Goal: Task Accomplishment & Management: Manage account settings

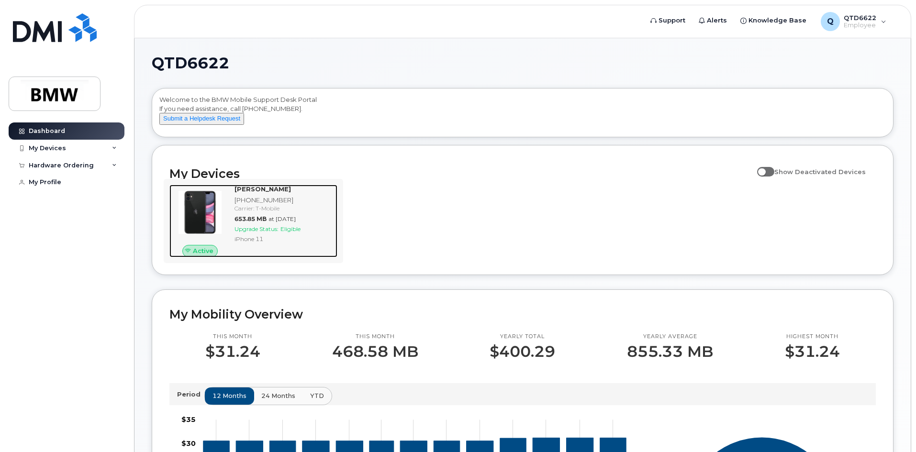
click at [280, 243] on div "iPhone 11" at bounding box center [284, 239] width 99 height 8
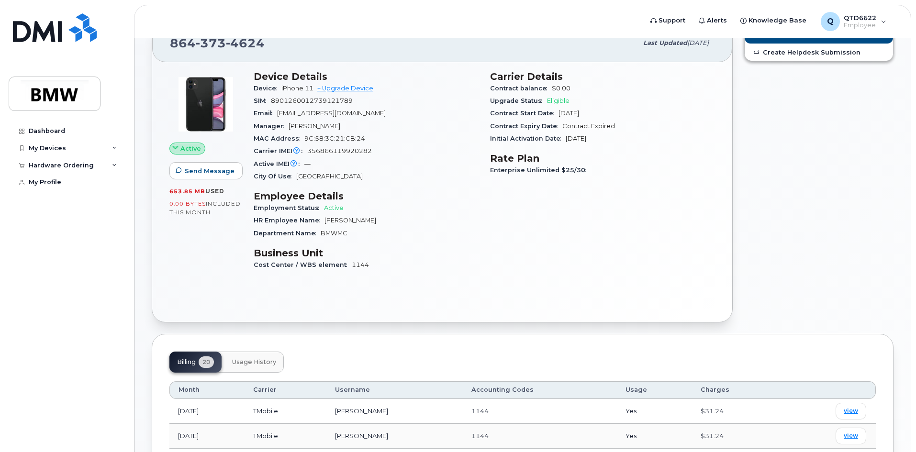
scroll to position [239, 0]
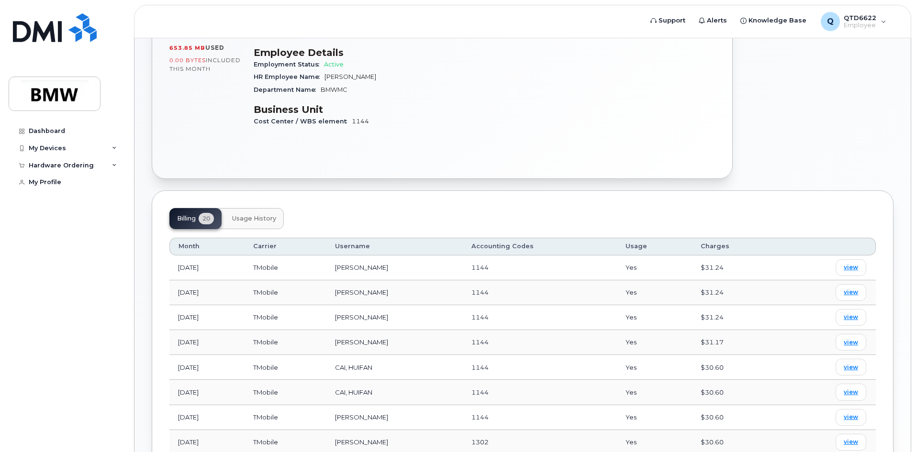
click at [253, 223] on span "Usage History" at bounding box center [254, 219] width 44 height 8
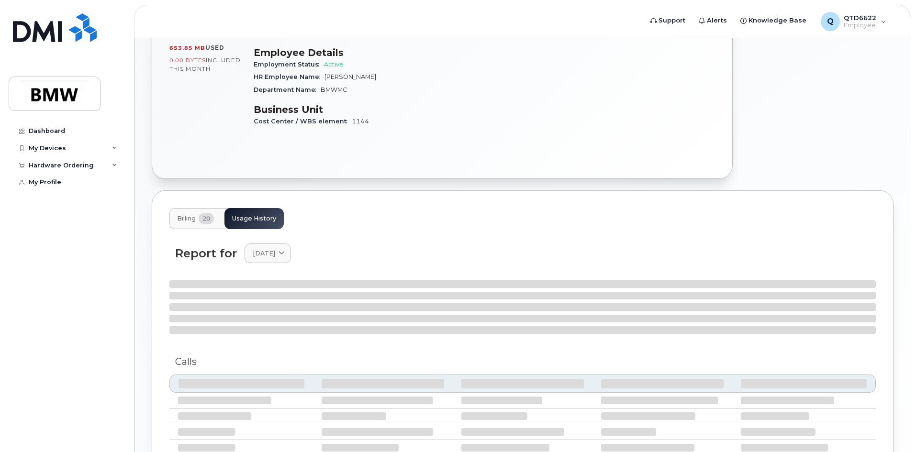
scroll to position [191, 0]
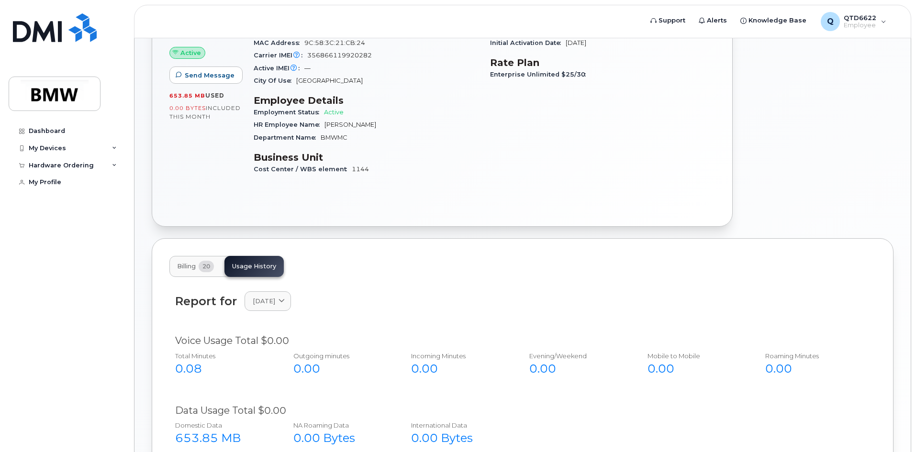
click at [191, 265] on span "Billing" at bounding box center [186, 267] width 19 height 8
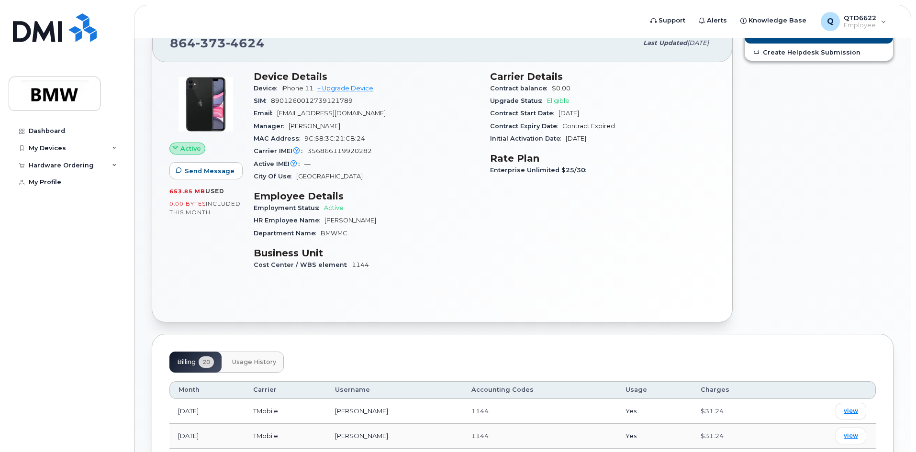
scroll to position [0, 0]
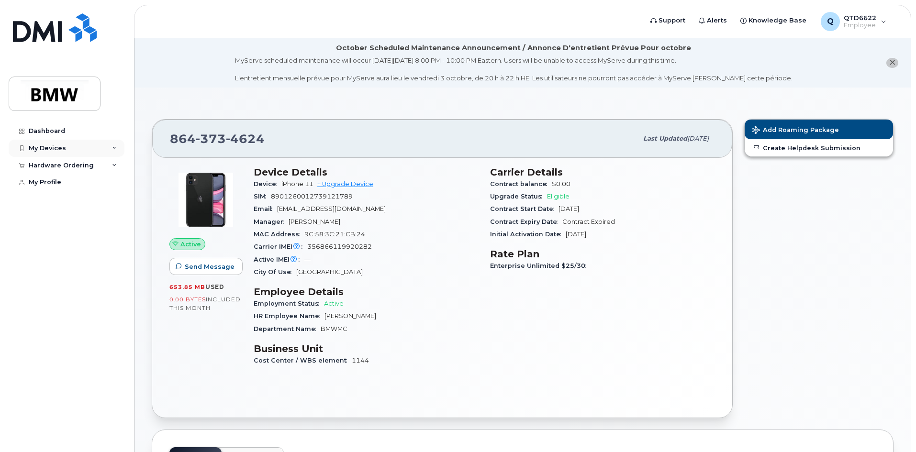
click at [73, 147] on div "My Devices" at bounding box center [67, 148] width 116 height 17
click at [81, 188] on div "[PHONE_NUMBER]" at bounding box center [87, 184] width 58 height 9
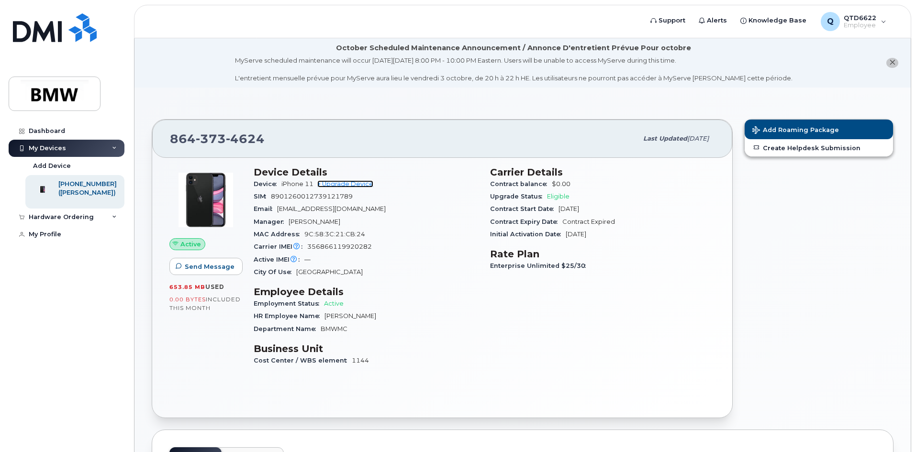
click at [351, 185] on link "+ Upgrade Device" at bounding box center [345, 183] width 56 height 7
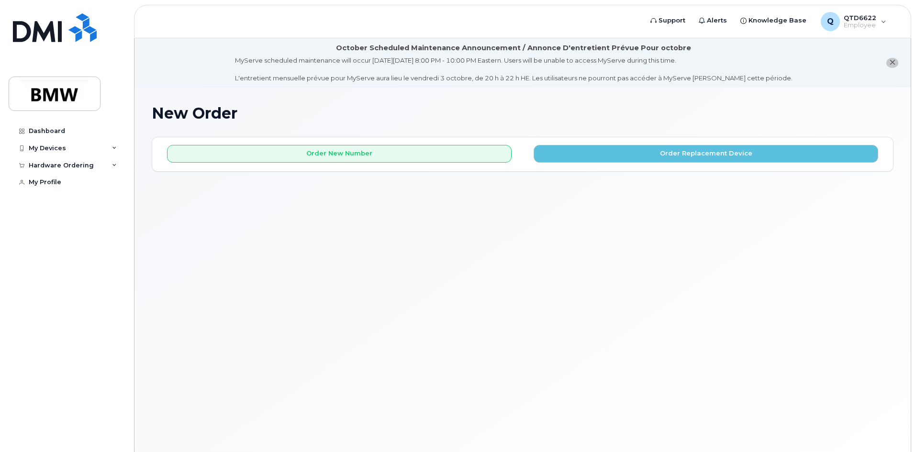
click at [893, 61] on icon "close notification" at bounding box center [892, 62] width 6 height 6
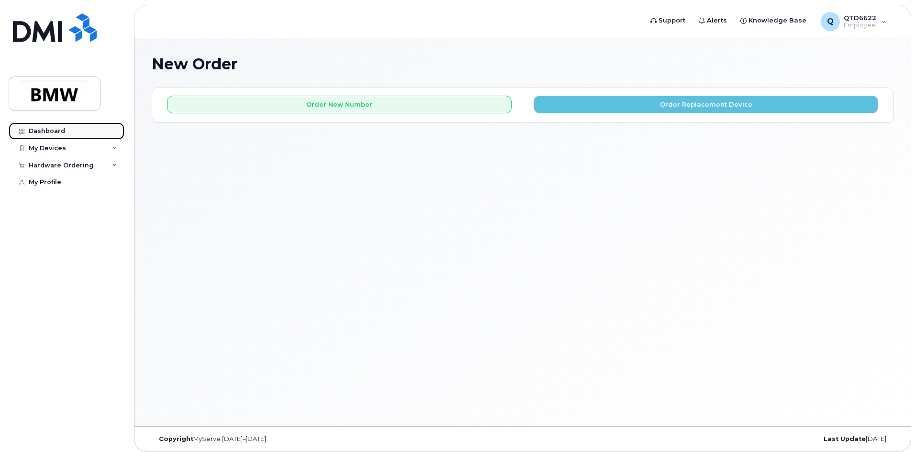
click at [59, 132] on div "Dashboard" at bounding box center [47, 131] width 36 height 8
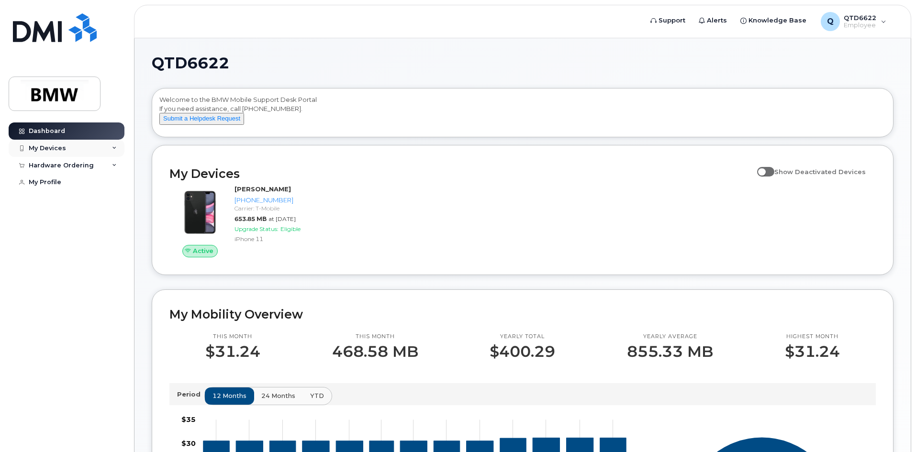
click at [78, 148] on div "My Devices" at bounding box center [67, 148] width 116 height 17
click at [112, 226] on div "Hardware Ordering" at bounding box center [67, 217] width 116 height 17
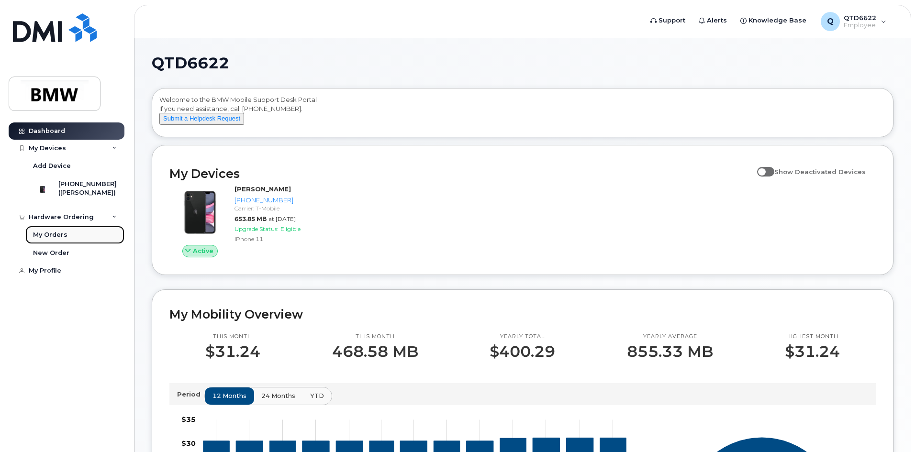
click at [58, 239] on div "My Orders" at bounding box center [50, 235] width 34 height 9
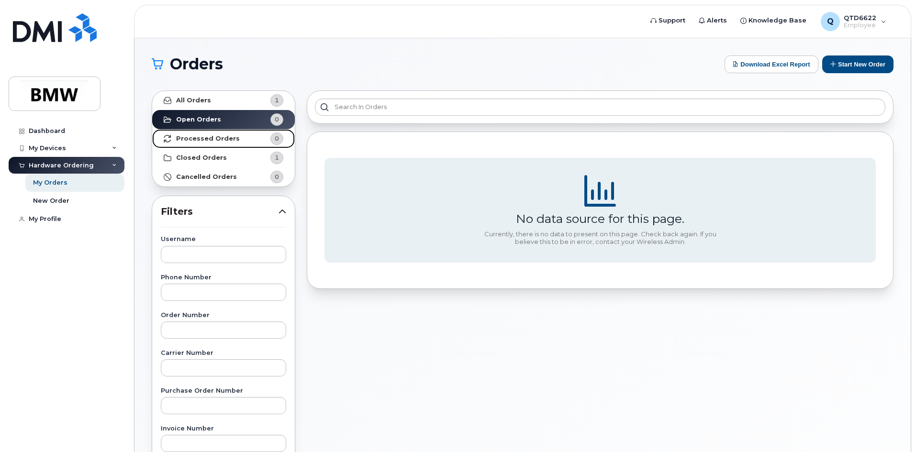
click at [206, 135] on strong "Processed Orders" at bounding box center [208, 139] width 64 height 8
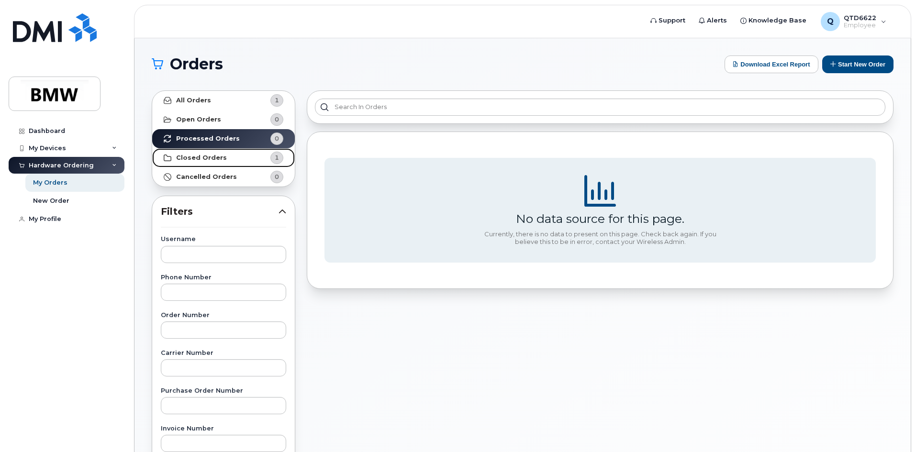
click at [235, 157] on link "Closed Orders 1" at bounding box center [223, 157] width 143 height 19
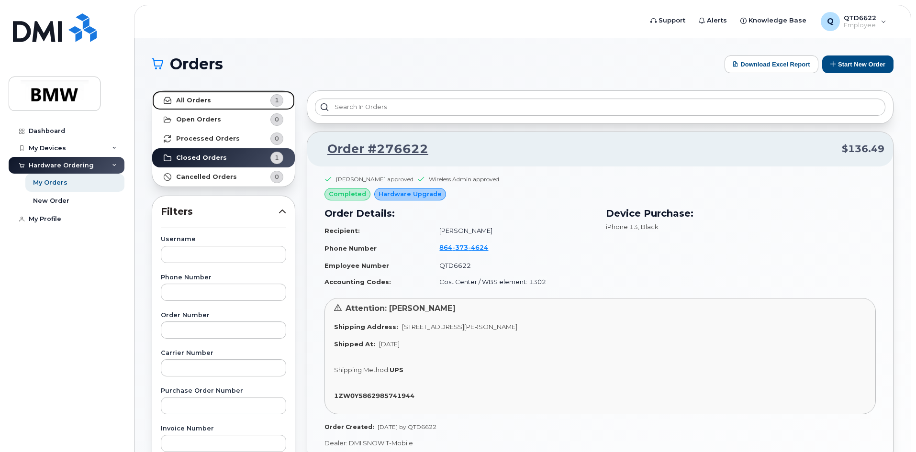
click at [192, 97] on strong "All Orders" at bounding box center [193, 101] width 35 height 8
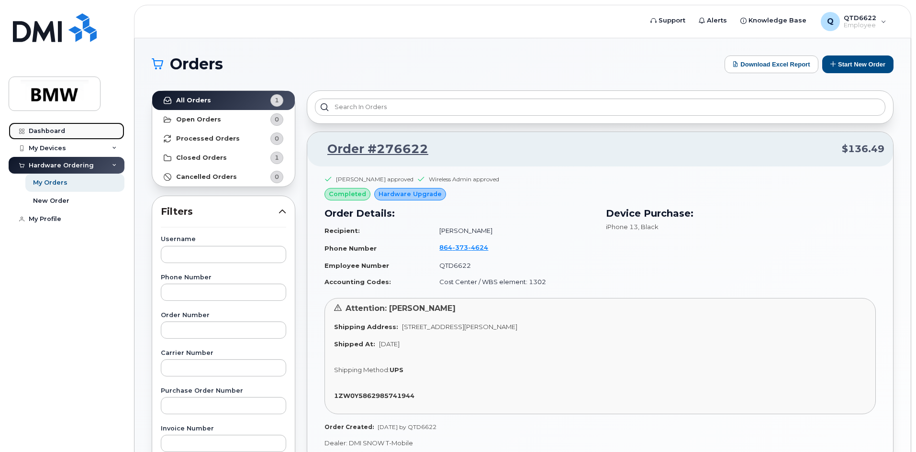
click at [46, 136] on link "Dashboard" at bounding box center [67, 131] width 116 height 17
